Goal: Register for event/course

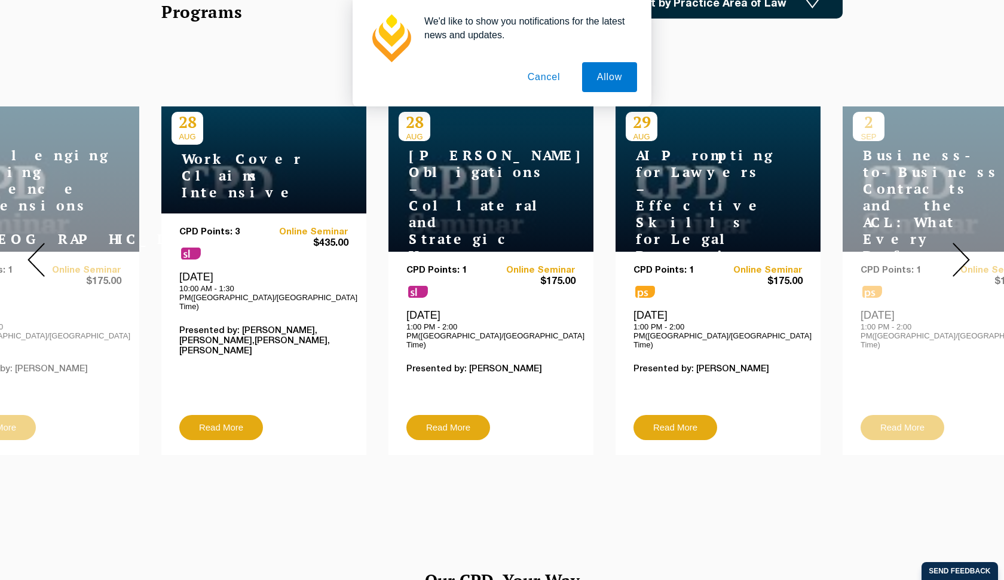
scroll to position [440, 0]
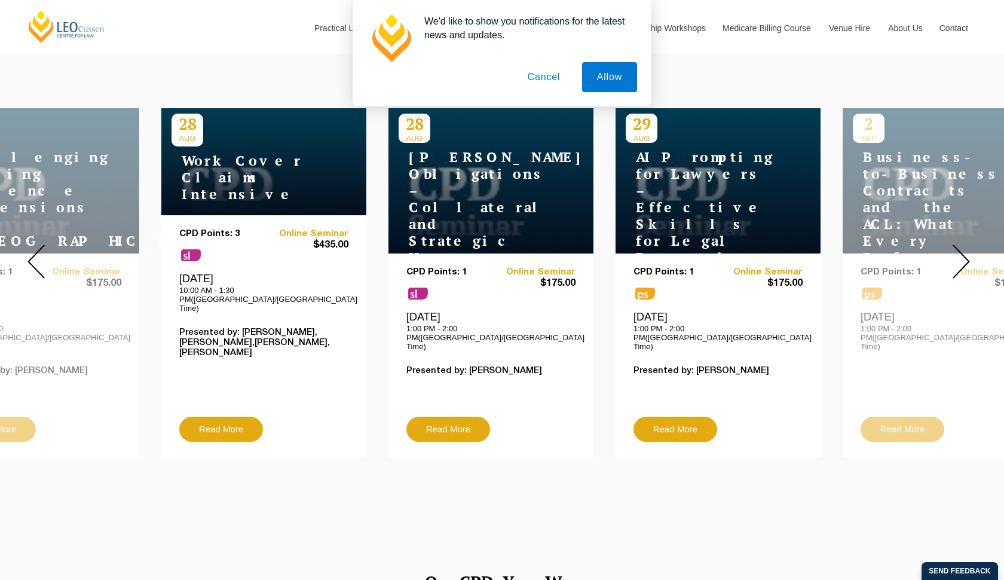
click at [960, 252] on img at bounding box center [961, 261] width 17 height 34
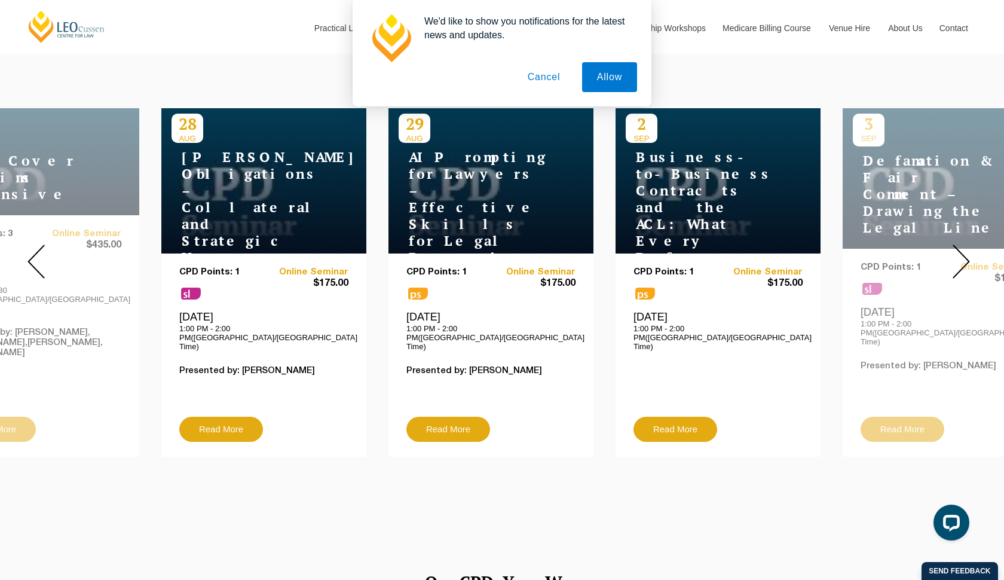
scroll to position [0, 0]
click at [960, 252] on img at bounding box center [961, 261] width 17 height 34
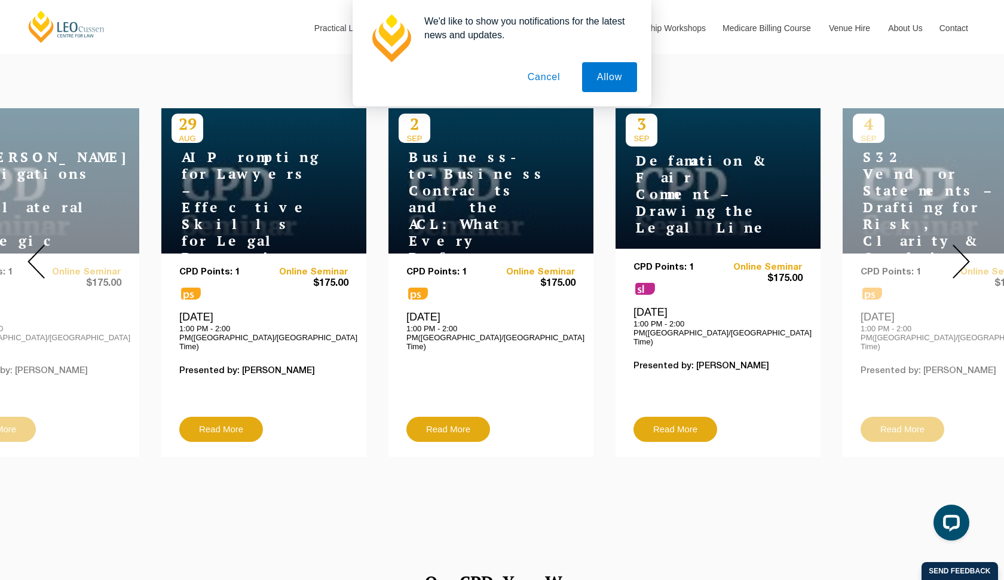
click at [960, 254] on img at bounding box center [961, 261] width 17 height 34
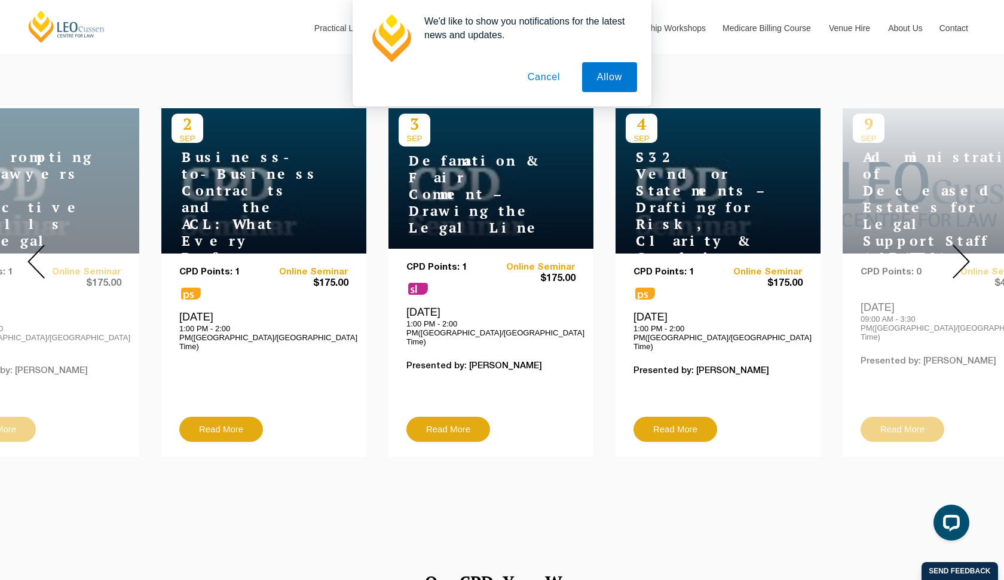
click at [960, 254] on img at bounding box center [961, 261] width 17 height 34
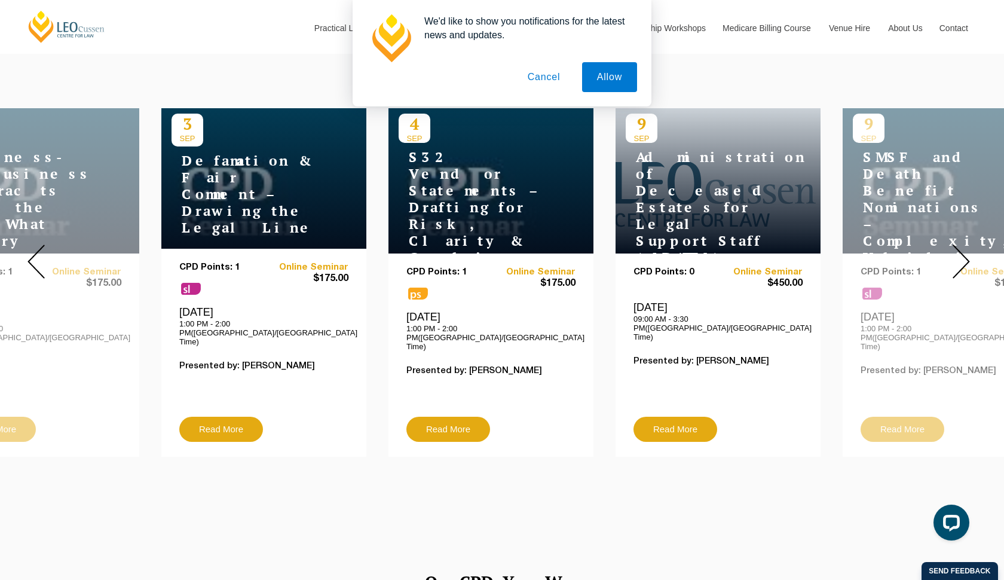
click at [963, 256] on img at bounding box center [961, 261] width 17 height 34
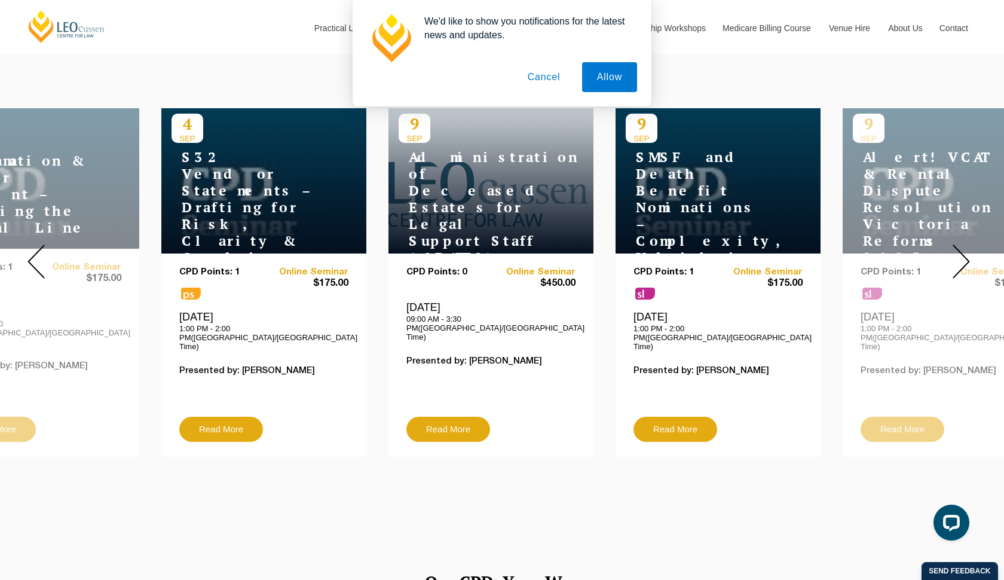
click at [963, 259] on img at bounding box center [961, 261] width 17 height 34
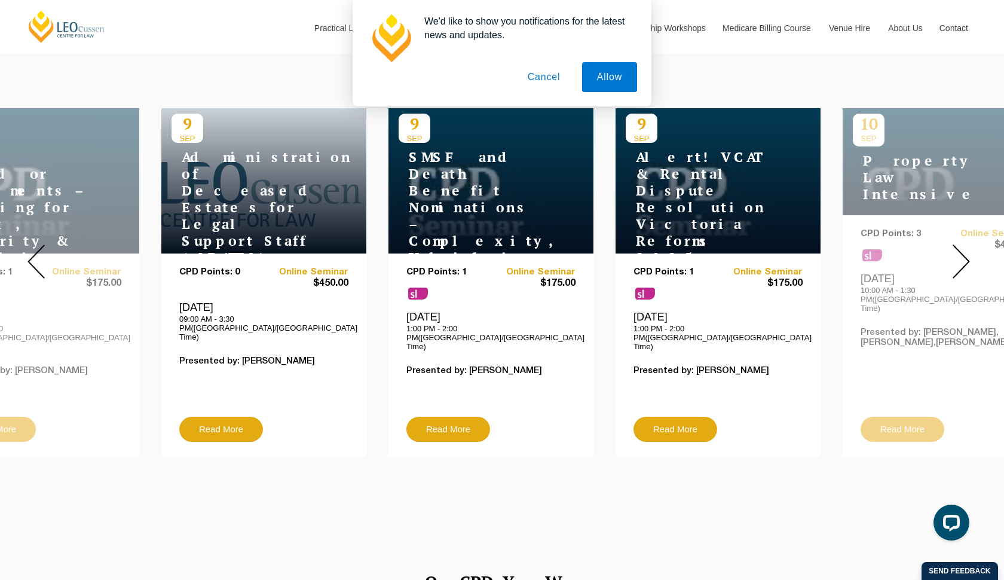
click at [963, 259] on img at bounding box center [961, 261] width 17 height 34
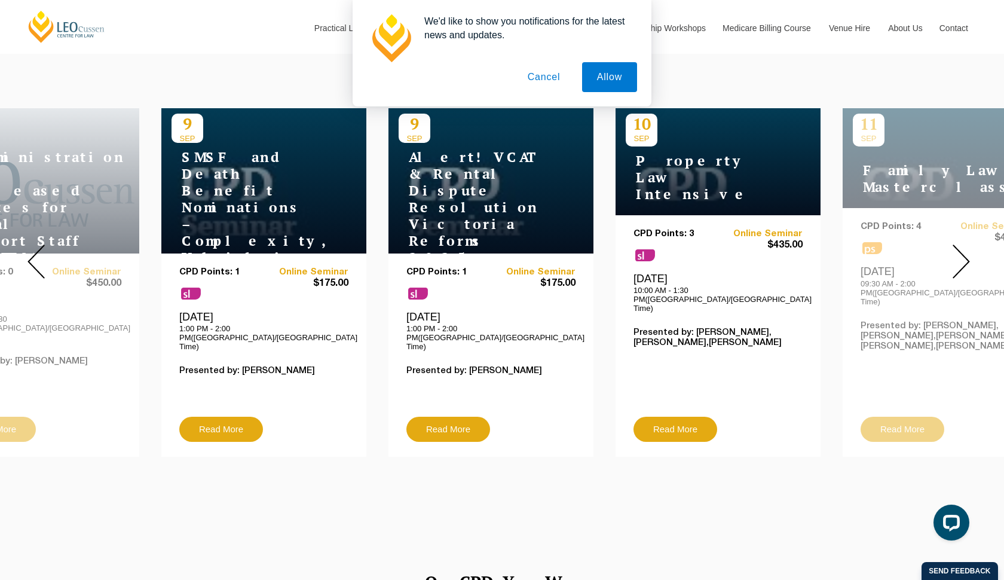
click at [963, 260] on img at bounding box center [961, 261] width 17 height 34
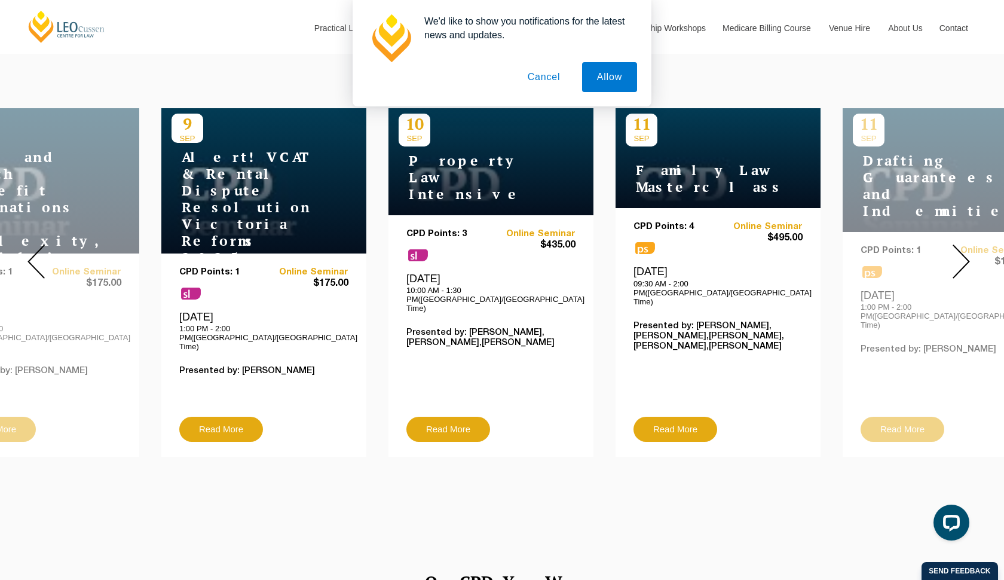
click at [963, 261] on img at bounding box center [961, 261] width 17 height 34
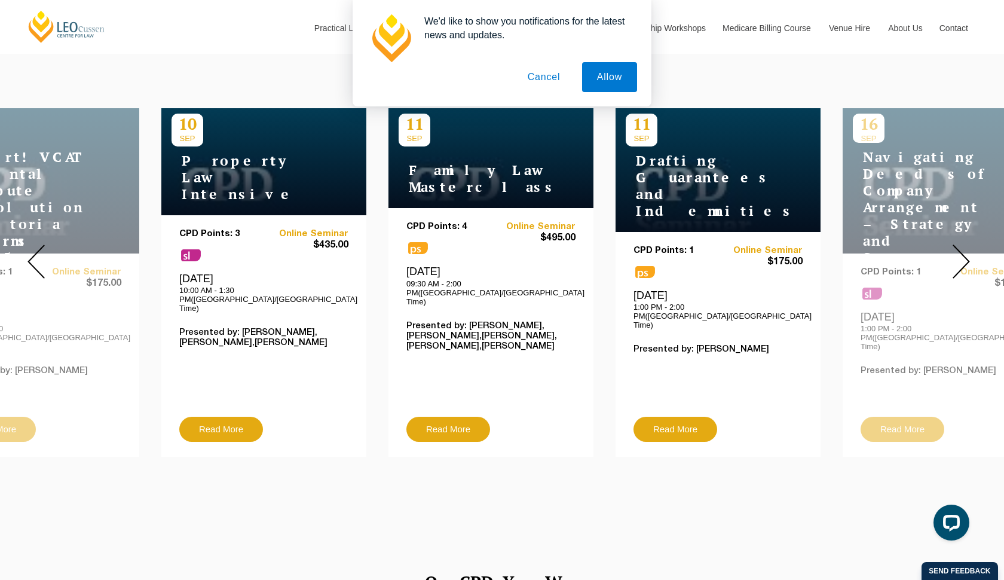
click at [963, 263] on img at bounding box center [961, 261] width 17 height 34
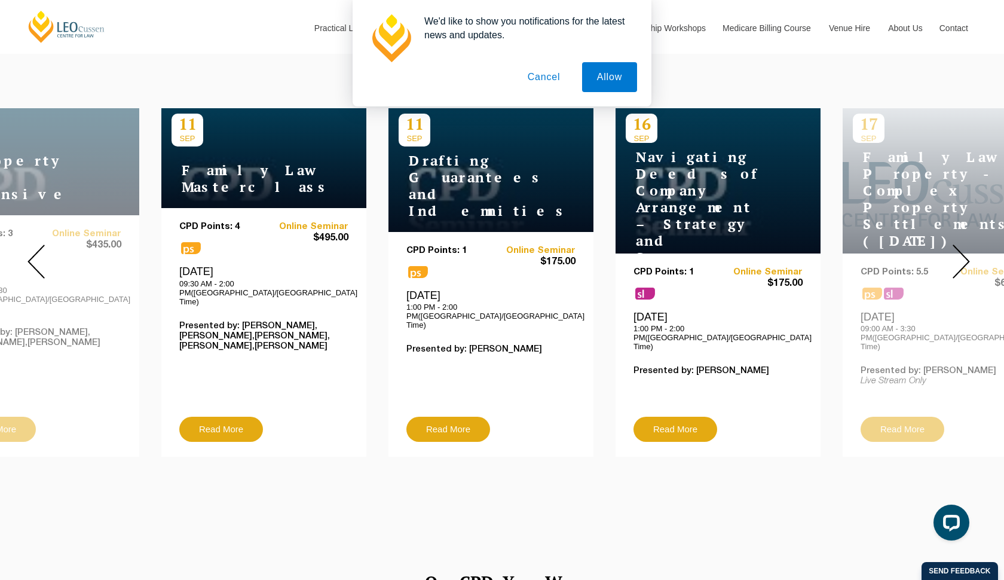
click at [963, 263] on img at bounding box center [961, 261] width 17 height 34
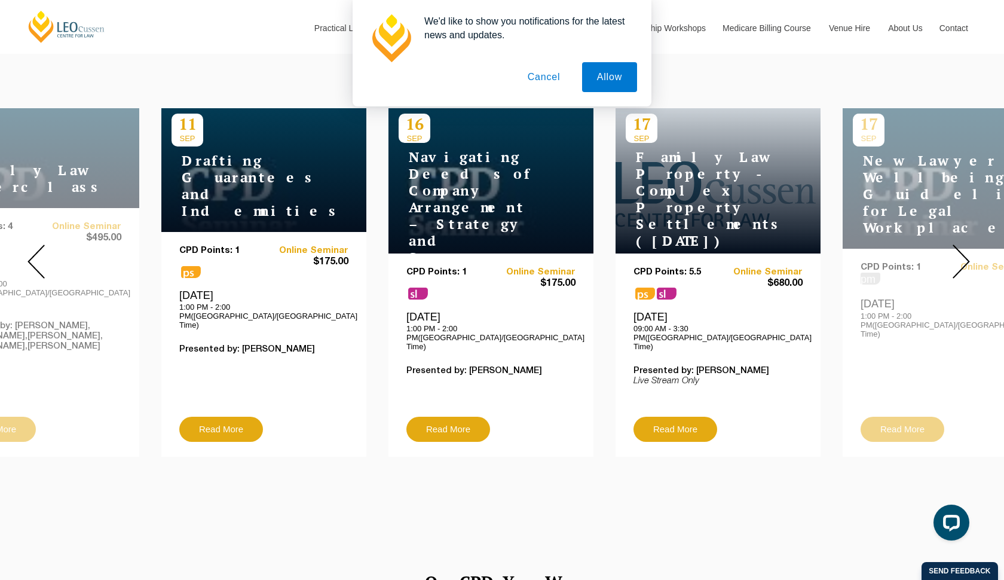
click at [963, 264] on img at bounding box center [961, 261] width 17 height 34
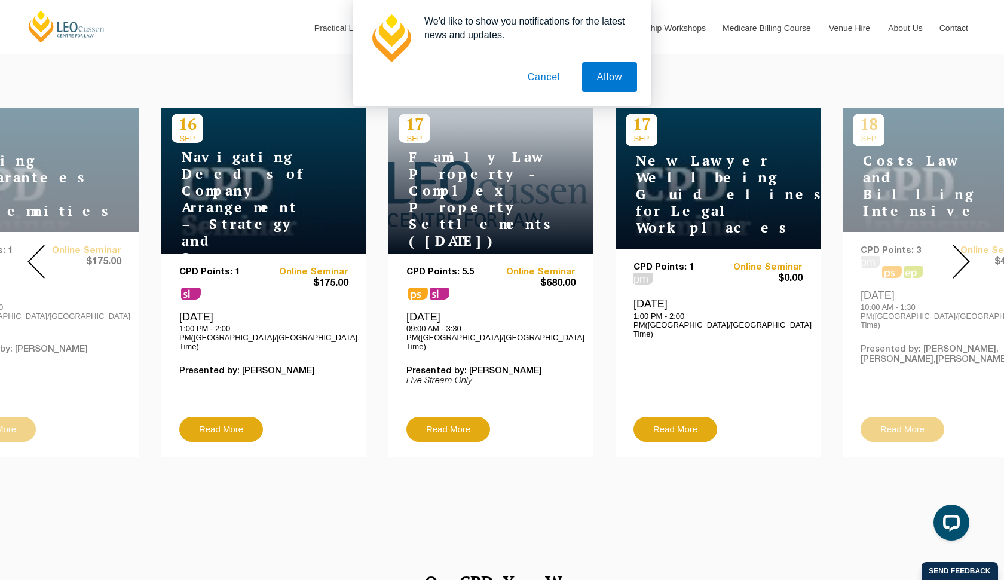
click at [963, 265] on img at bounding box center [961, 261] width 17 height 34
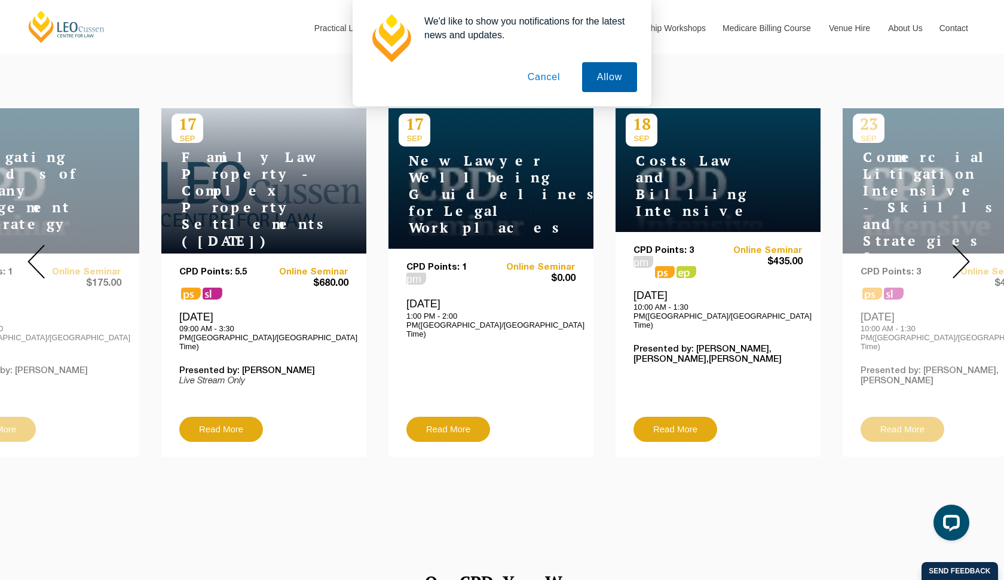
click at [598, 77] on button "Allow" at bounding box center [609, 77] width 55 height 30
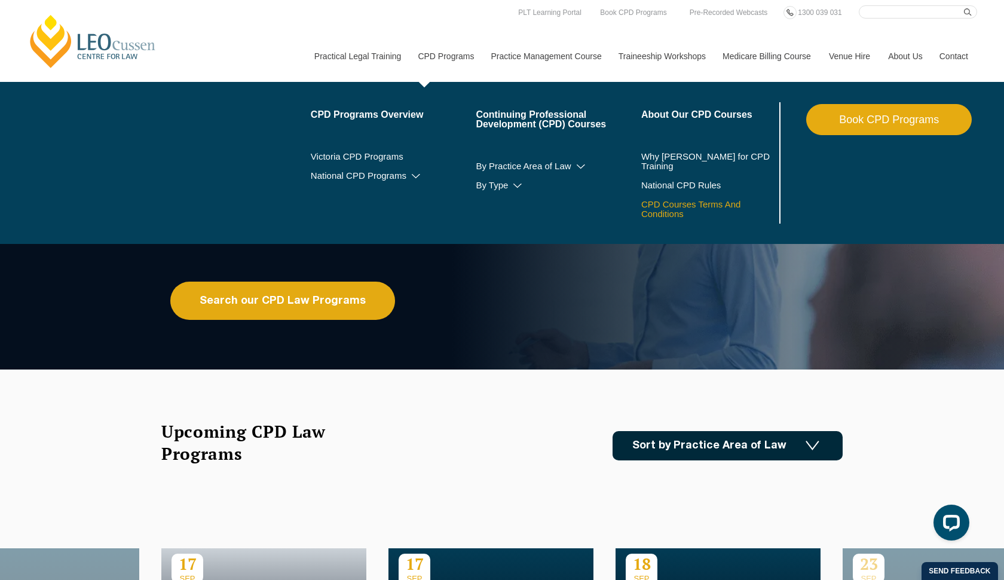
click at [683, 200] on link "CPD Courses Terms And Conditions" at bounding box center [694, 209] width 106 height 19
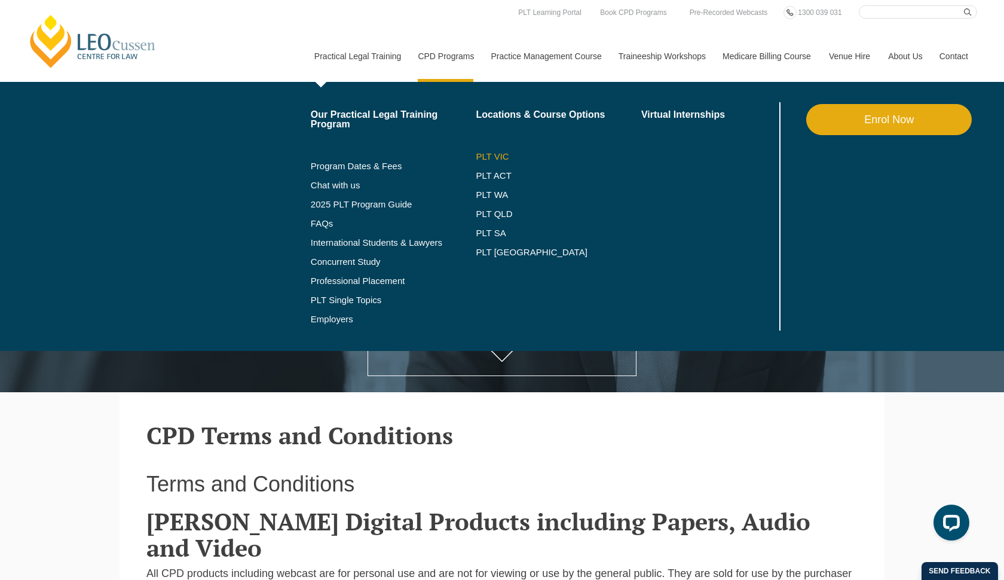
click at [476, 157] on link "PLT VIC" at bounding box center [559, 157] width 166 height 10
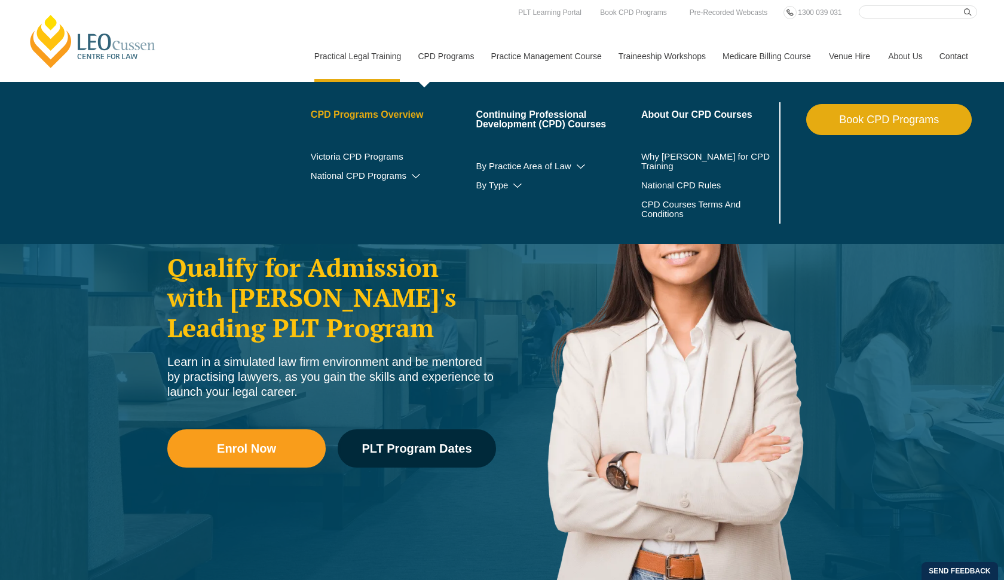
click at [424, 117] on link "CPD Programs Overview" at bounding box center [394, 115] width 166 height 10
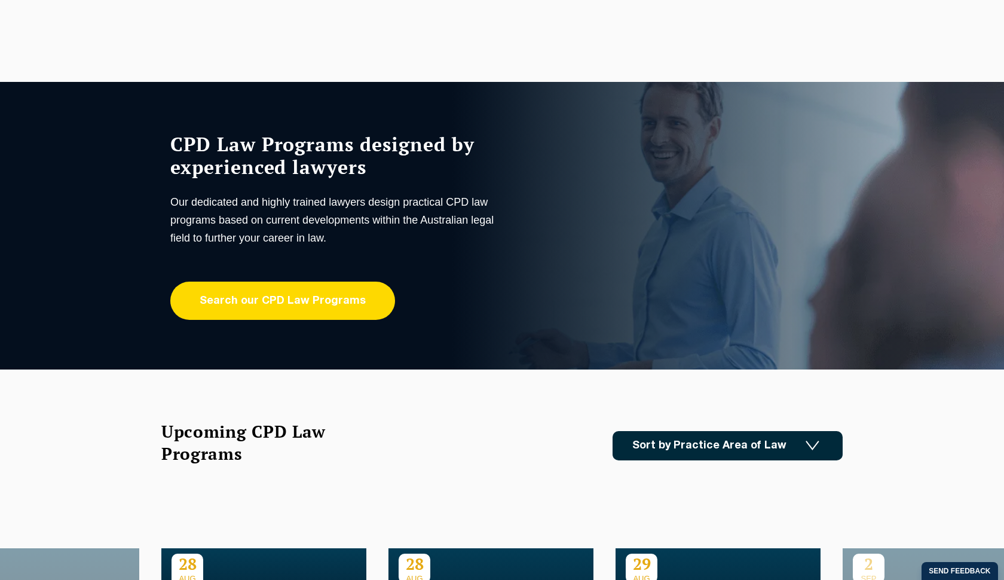
click at [217, 308] on link "Search our CPD Law Programs" at bounding box center [282, 300] width 225 height 38
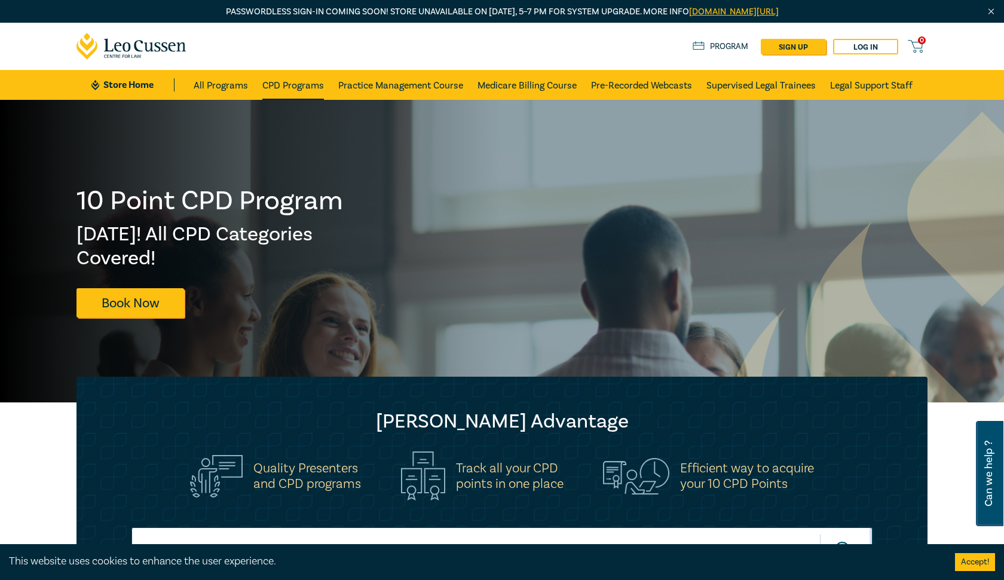
click at [286, 83] on link "CPD Programs" at bounding box center [293, 85] width 62 height 30
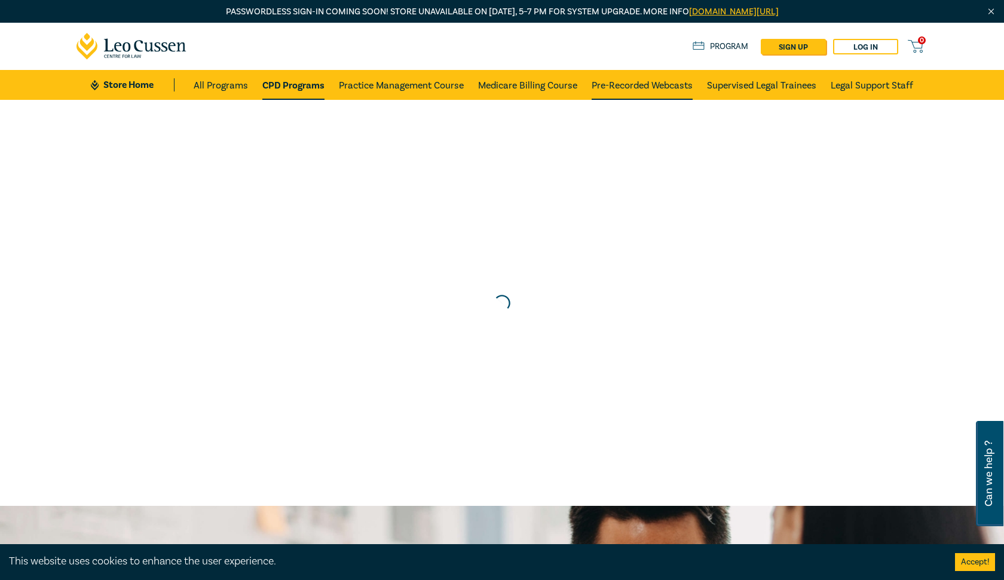
click at [669, 88] on link "Pre-Recorded Webcasts" at bounding box center [642, 85] width 101 height 30
click at [669, 89] on link "Pre-Recorded Webcasts" at bounding box center [641, 85] width 102 height 30
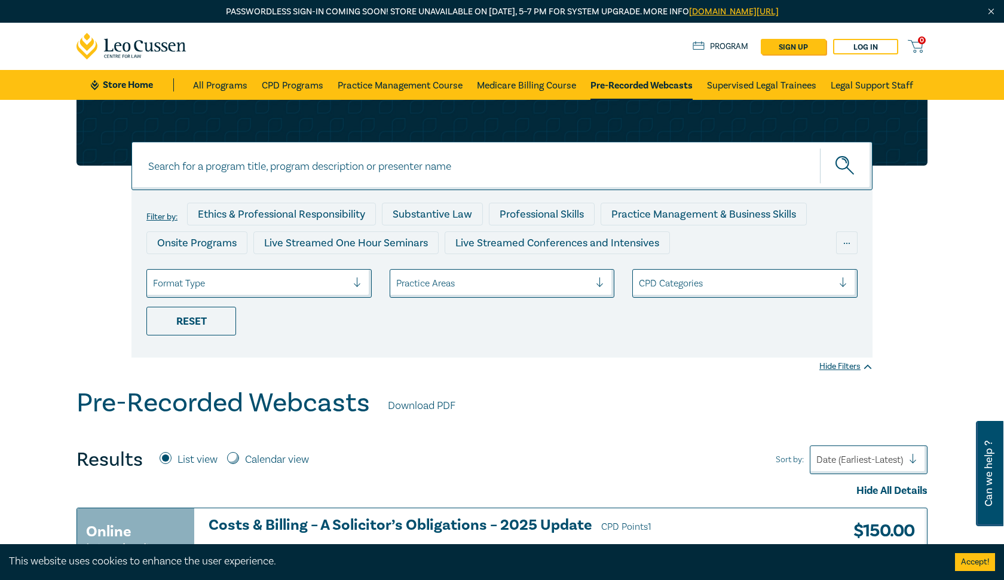
click at [662, 82] on link "Pre-Recorded Webcasts" at bounding box center [641, 85] width 102 height 30
click at [570, 283] on div at bounding box center [493, 284] width 194 height 16
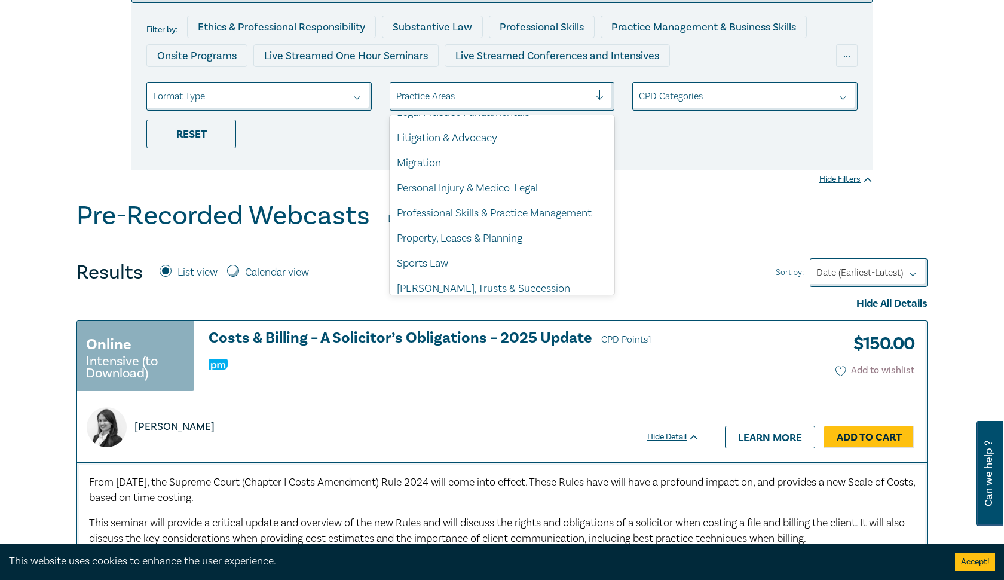
scroll to position [340, 0]
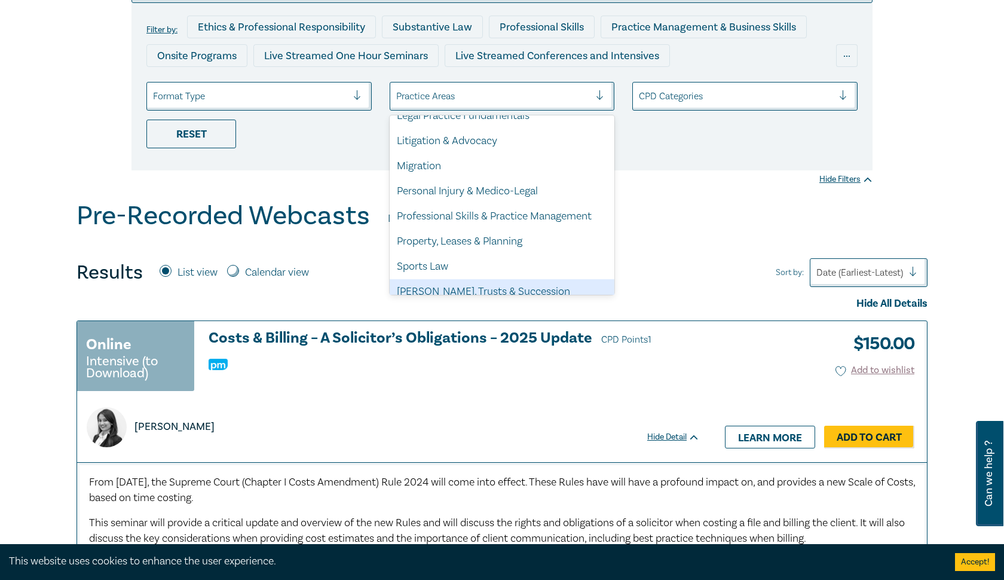
click at [500, 279] on div "[PERSON_NAME], Trusts & Succession Planning" at bounding box center [502, 299] width 225 height 41
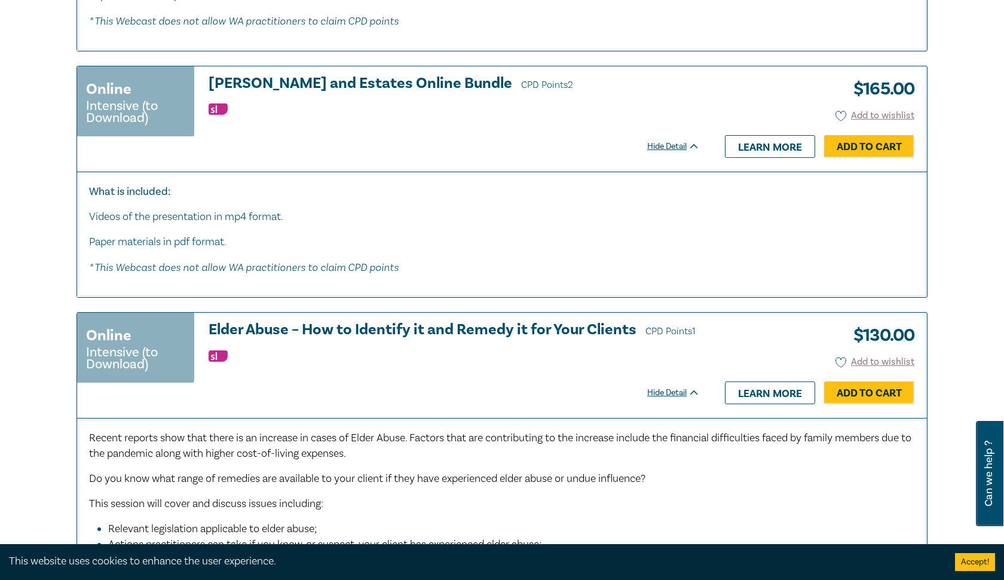
scroll to position [3049, 0]
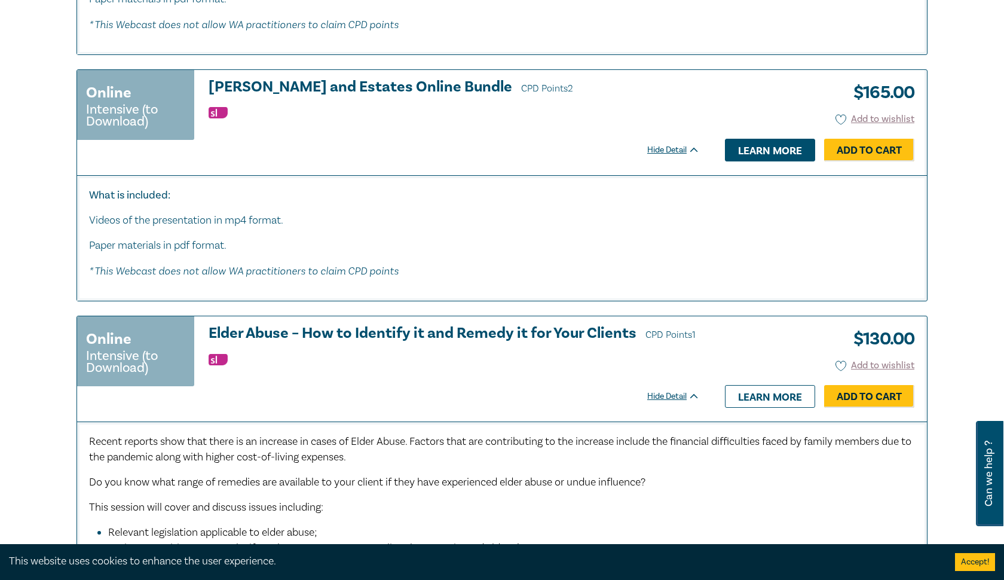
click at [764, 139] on link "Learn more" at bounding box center [770, 150] width 90 height 23
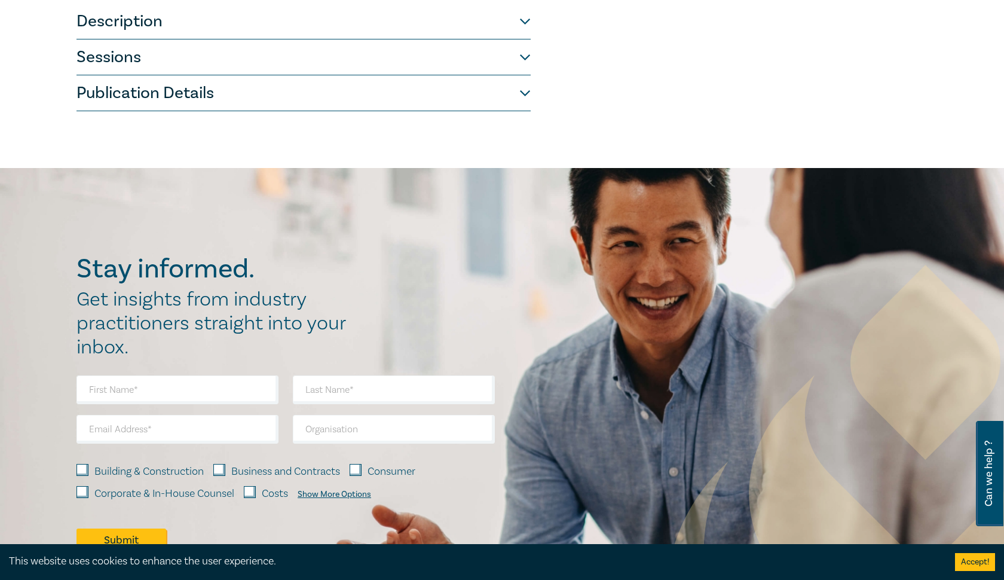
scroll to position [592, 0]
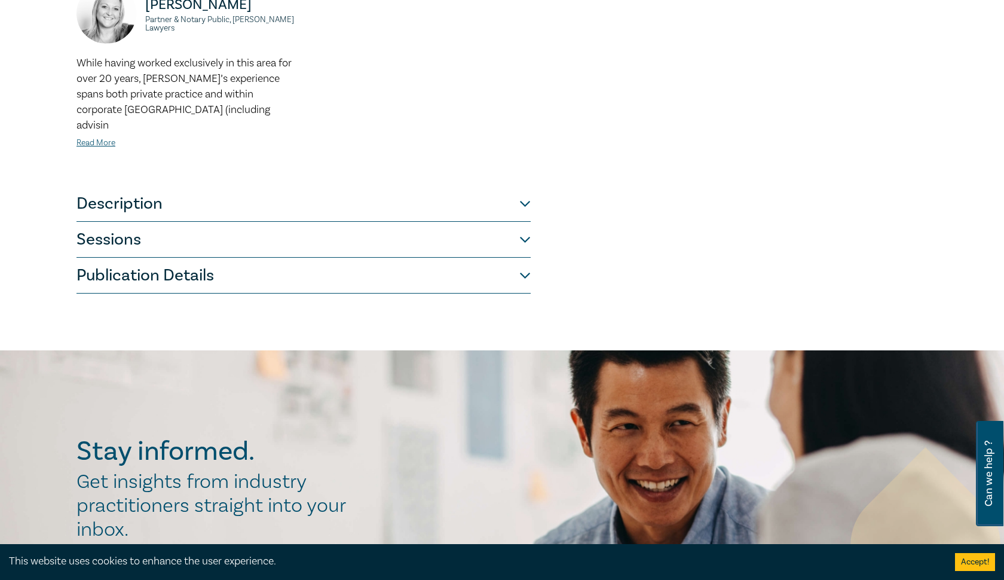
click at [523, 222] on button "Sessions" at bounding box center [304, 240] width 454 height 36
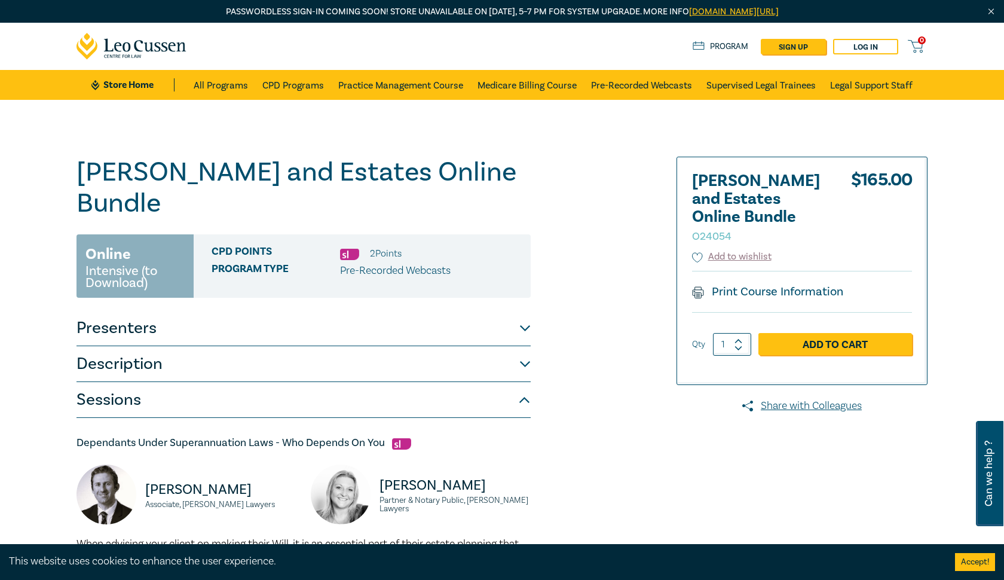
scroll to position [0, 0]
click at [226, 88] on link "All Programs" at bounding box center [221, 85] width 54 height 30
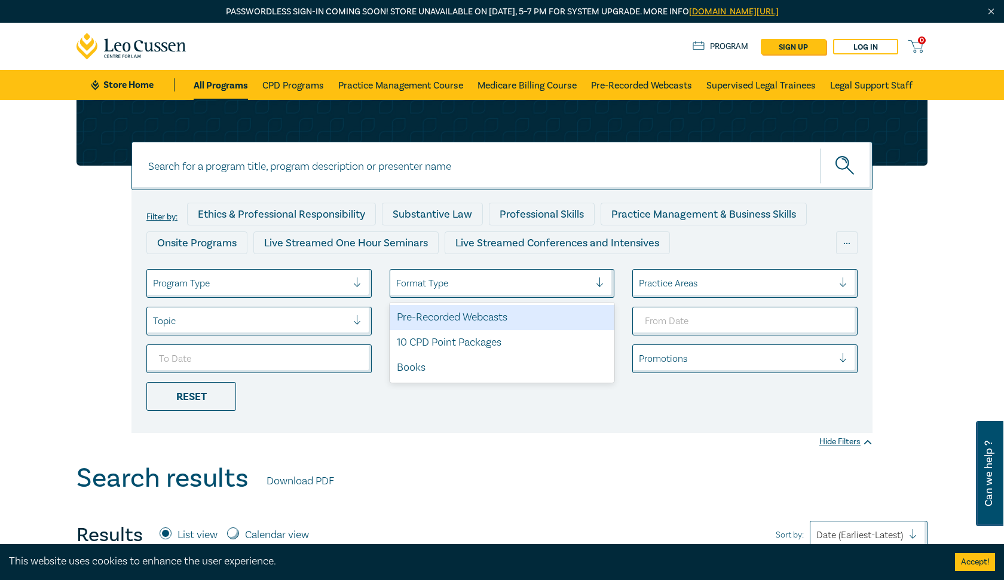
click at [501, 287] on div at bounding box center [493, 284] width 194 height 16
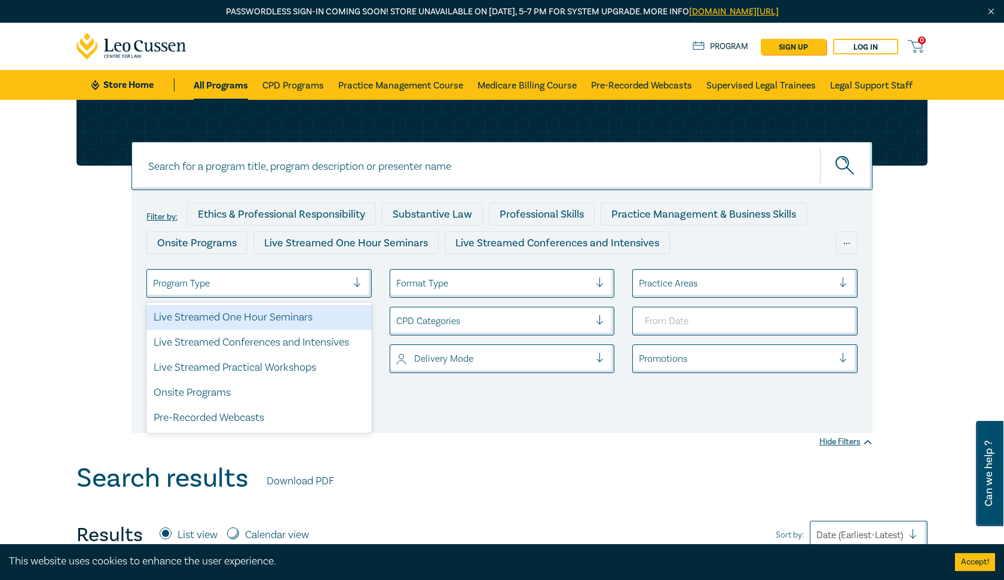
click at [325, 281] on div at bounding box center [250, 284] width 194 height 16
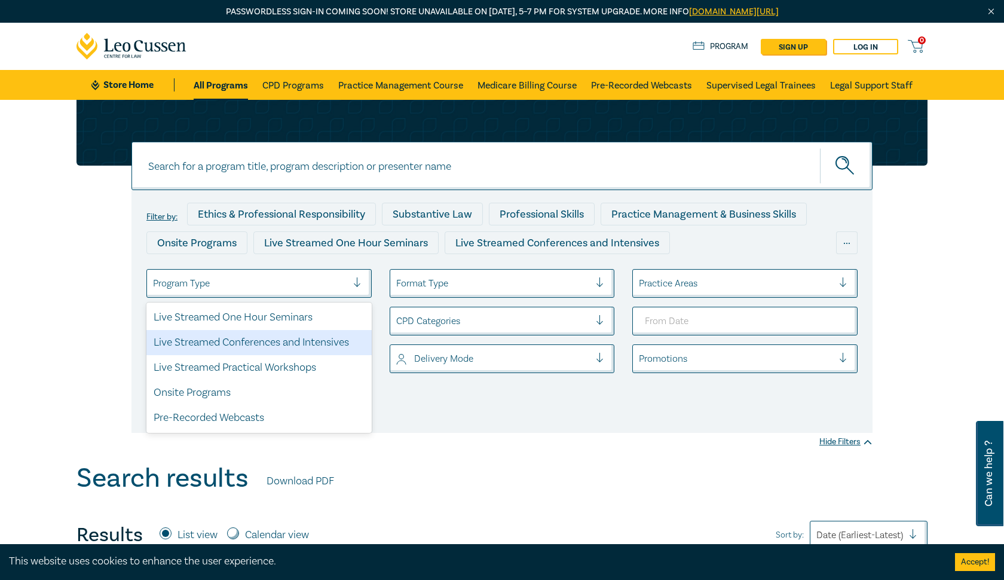
click at [330, 344] on div "Live Streamed Conferences and Intensives" at bounding box center [258, 342] width 225 height 25
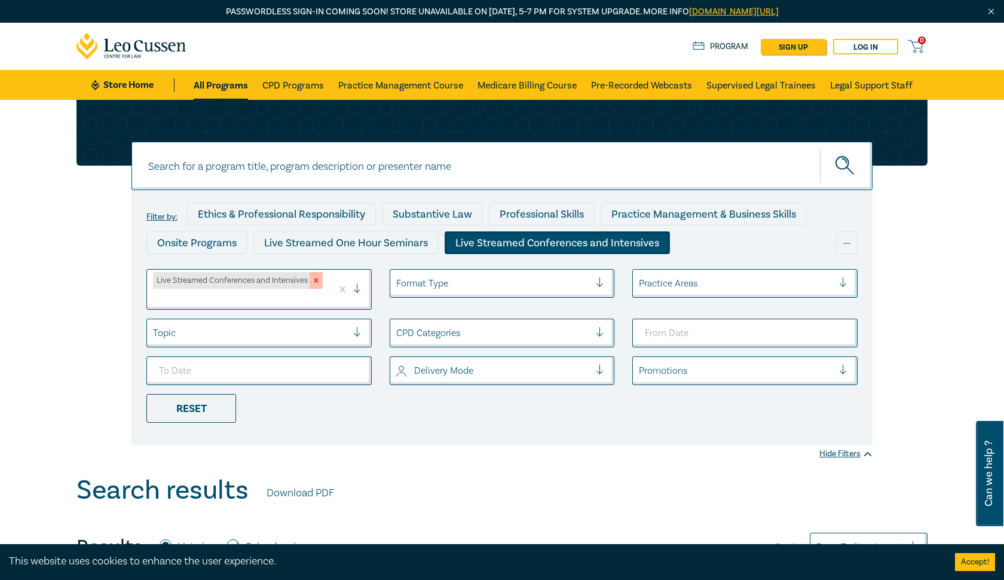
click at [320, 280] on icon "Remove Live Streamed Conferences and Intensives" at bounding box center [316, 280] width 8 height 8
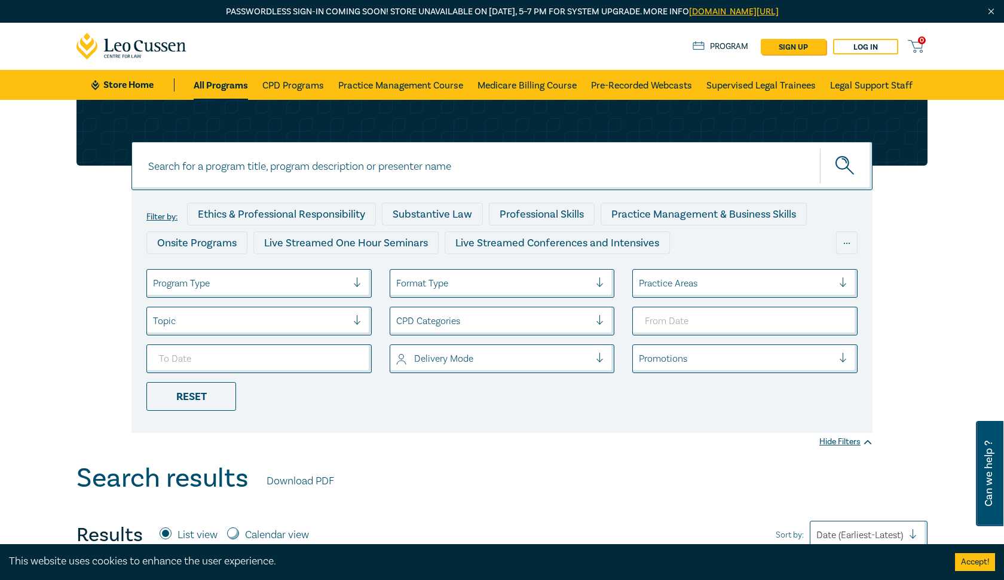
click at [352, 278] on div "Program Type" at bounding box center [250, 283] width 206 height 20
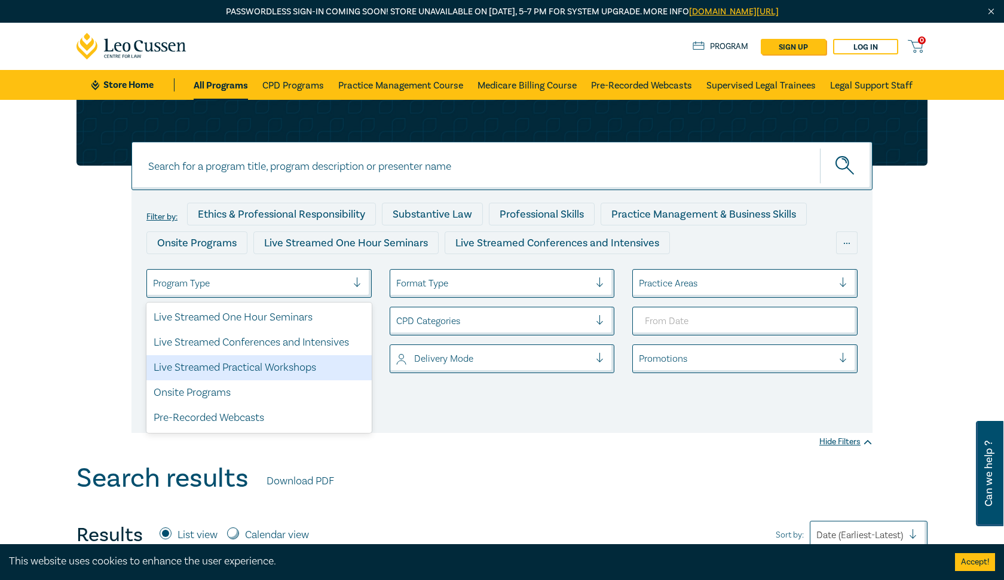
click at [281, 362] on div "Live Streamed Practical Workshops" at bounding box center [258, 367] width 225 height 25
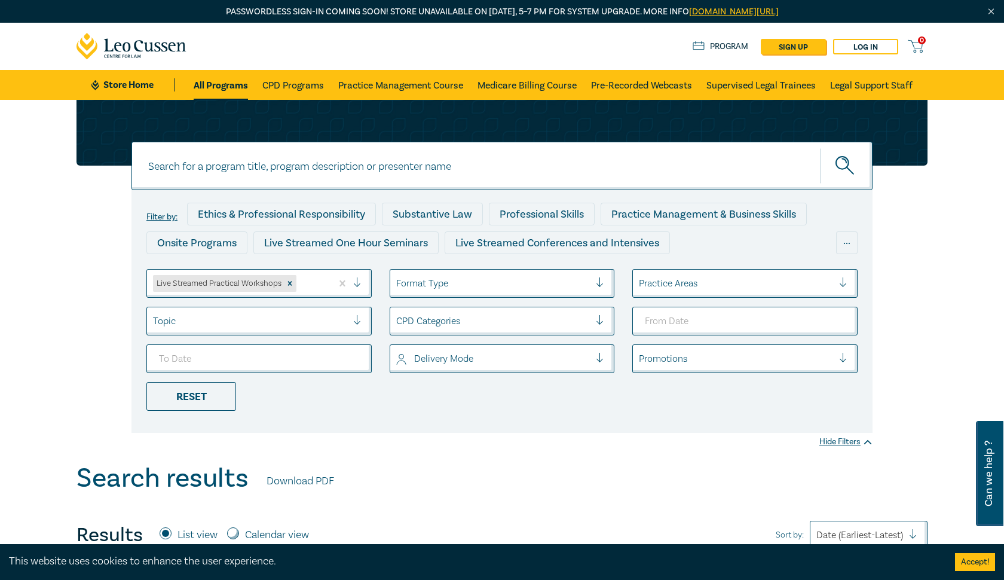
click at [326, 317] on div at bounding box center [250, 321] width 194 height 16
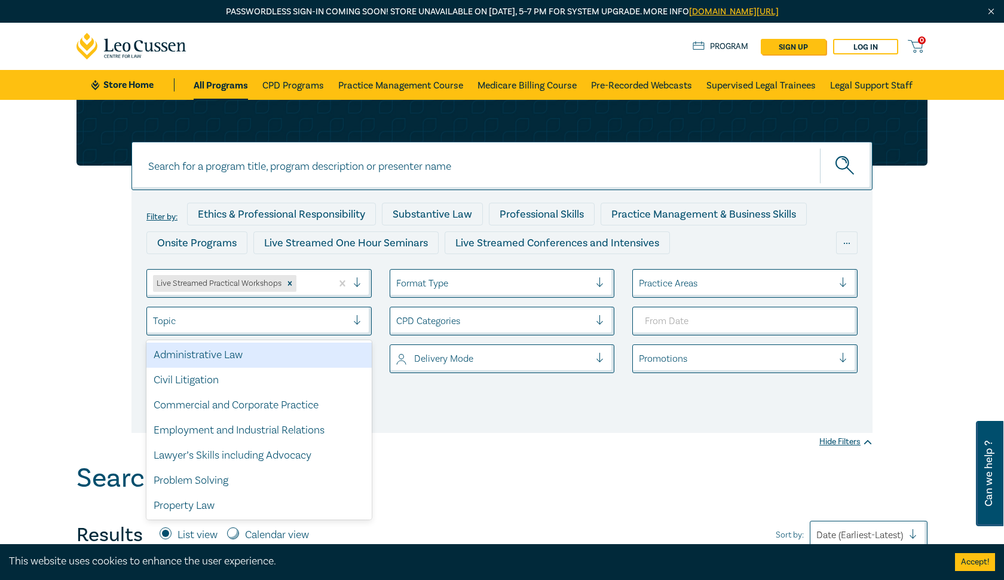
click at [354, 282] on div at bounding box center [362, 283] width 18 height 12
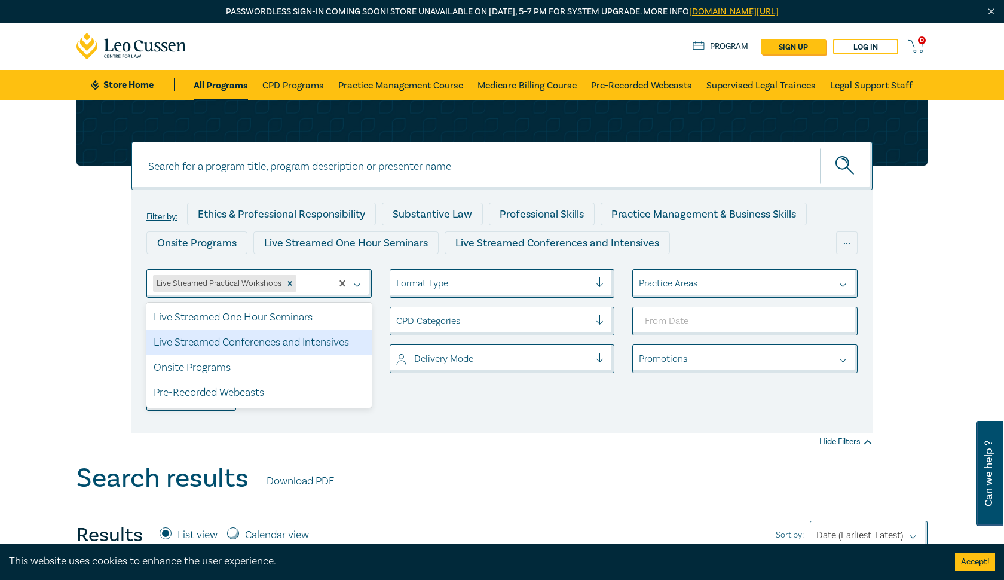
click at [295, 342] on div "Live Streamed Conferences and Intensives" at bounding box center [258, 342] width 225 height 25
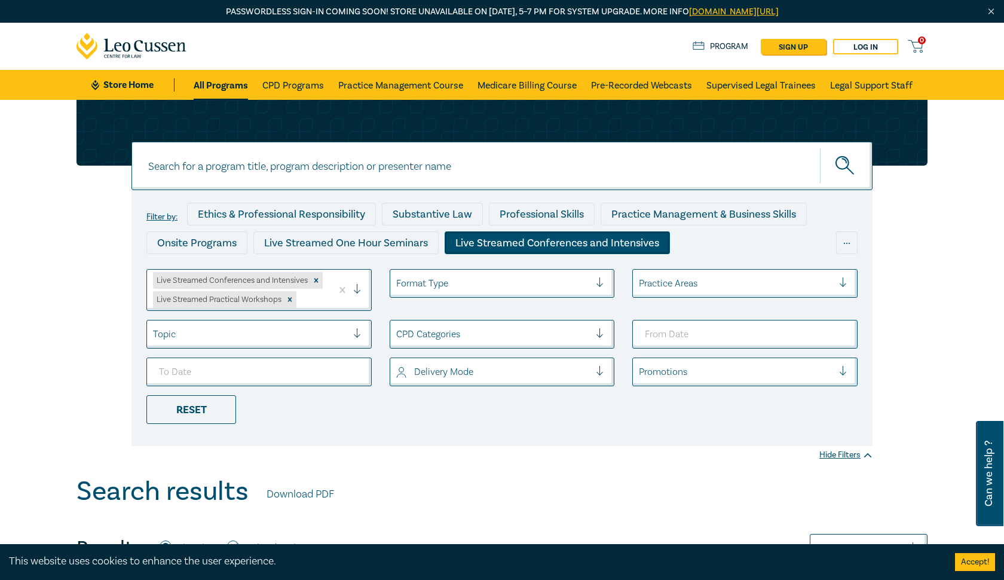
click at [336, 331] on div at bounding box center [250, 334] width 194 height 16
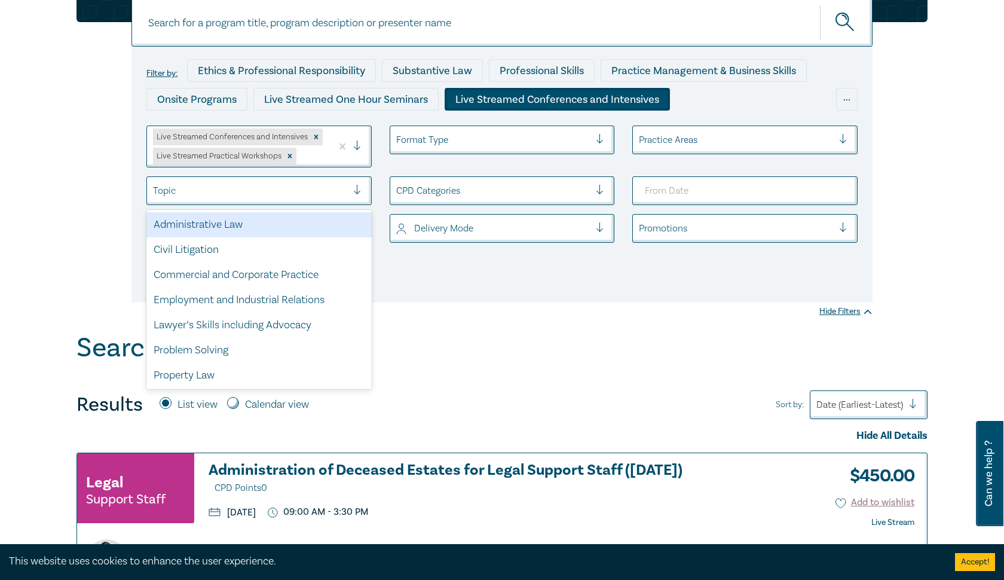
scroll to position [138, 0]
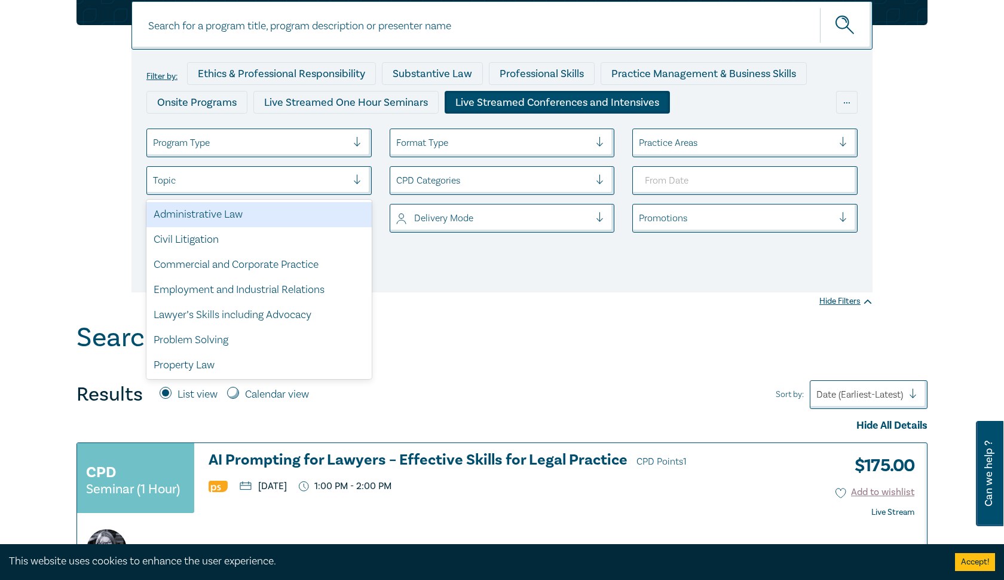
scroll to position [140, 0]
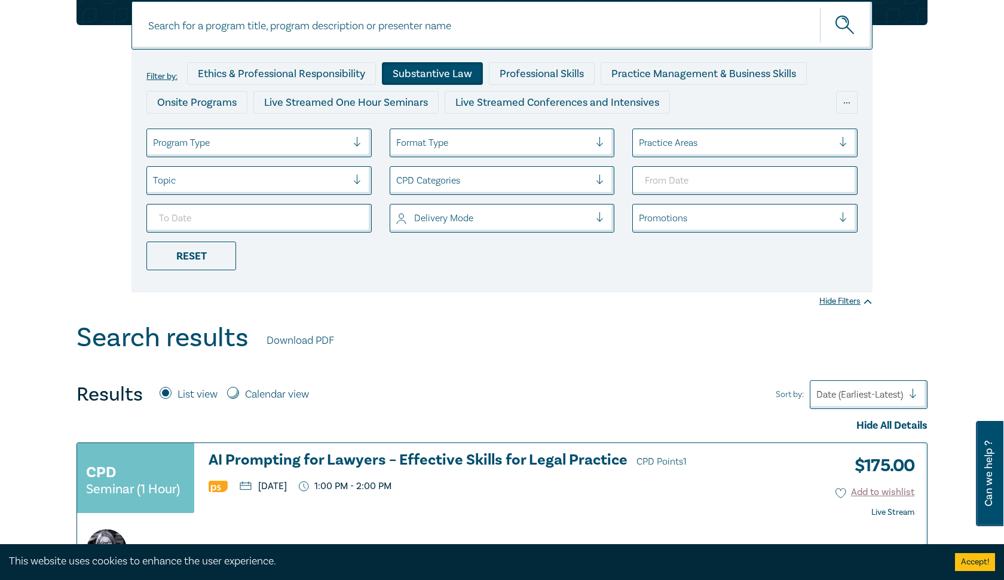
click at [427, 75] on div "Substantive Law" at bounding box center [432, 73] width 101 height 23
